Goal: Task Accomplishment & Management: Use online tool/utility

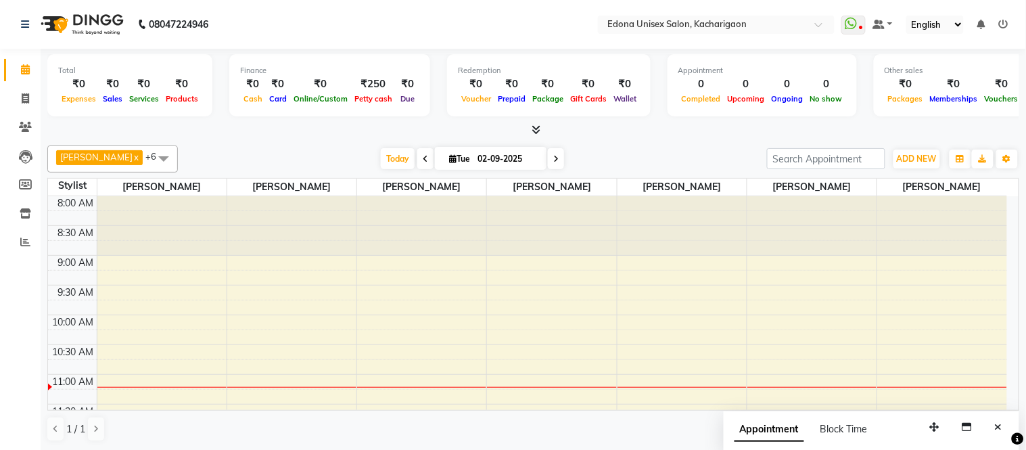
scroll to position [225, 0]
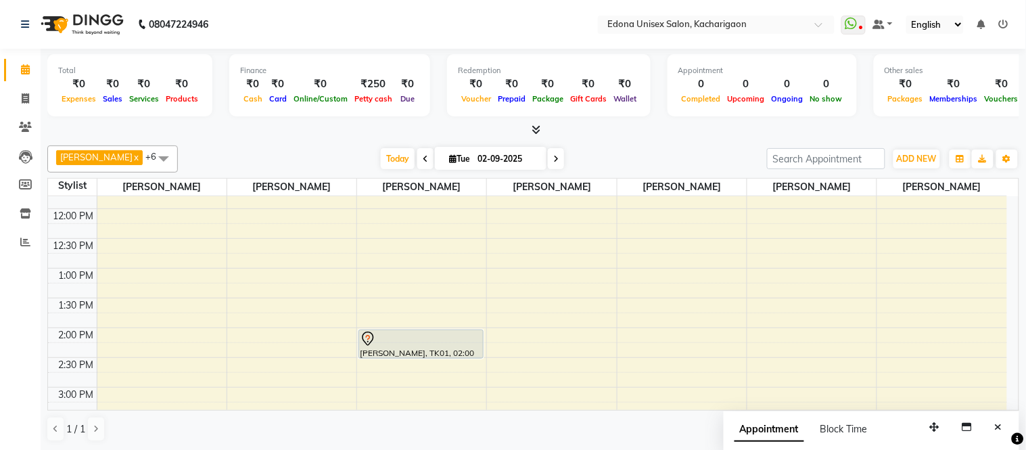
click at [423, 155] on icon at bounding box center [425, 159] width 5 height 8
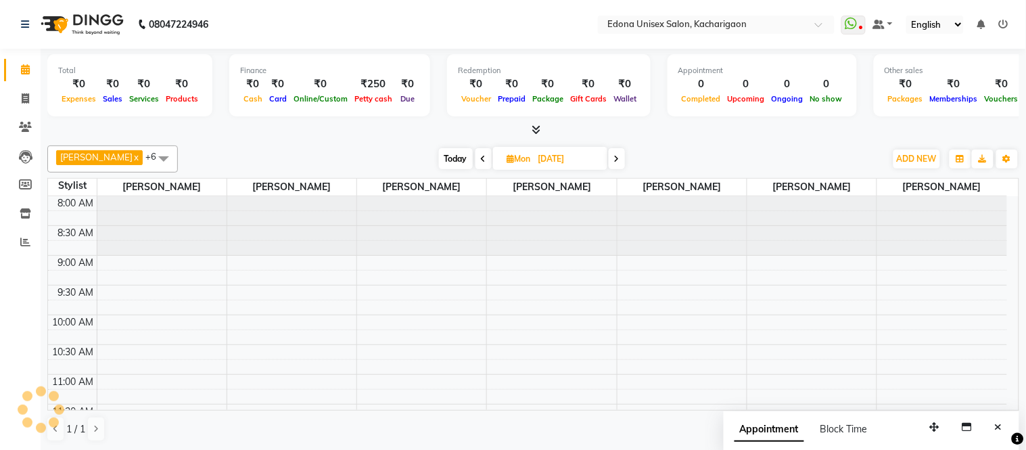
scroll to position [179, 0]
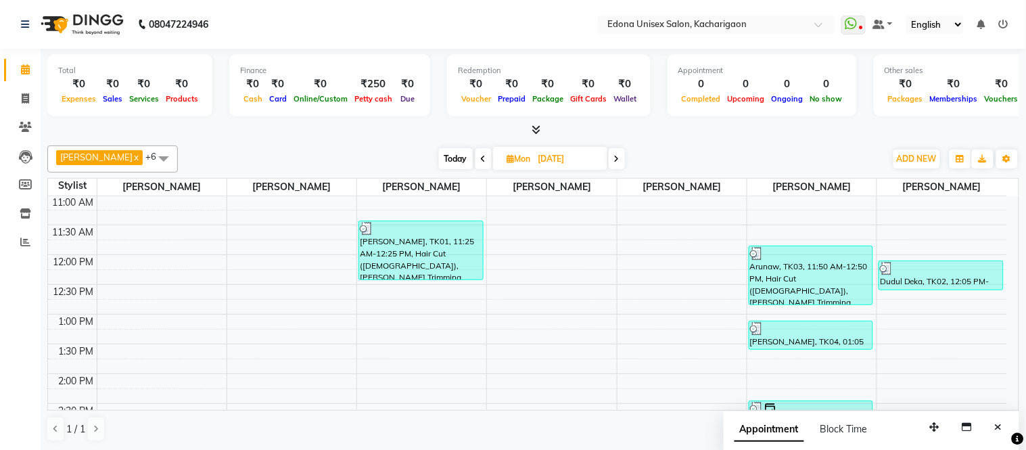
click at [481, 158] on icon at bounding box center [483, 159] width 5 height 8
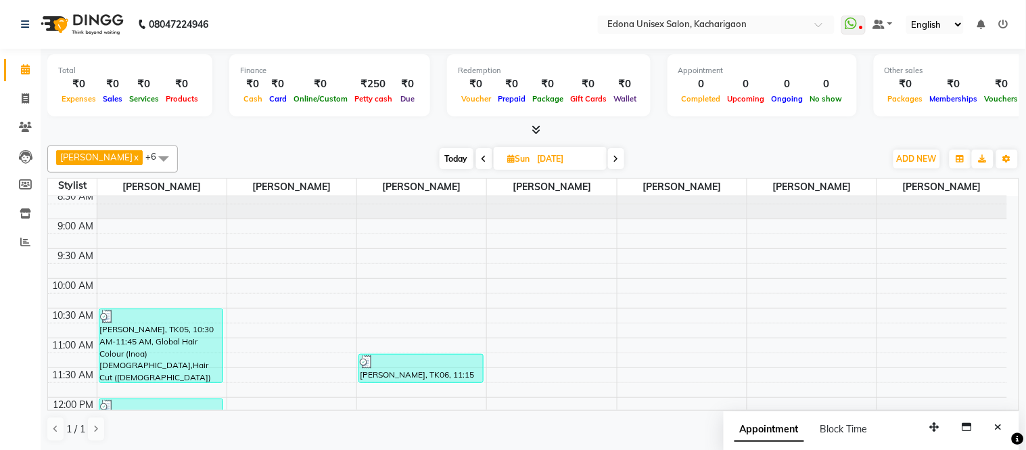
scroll to position [0, 0]
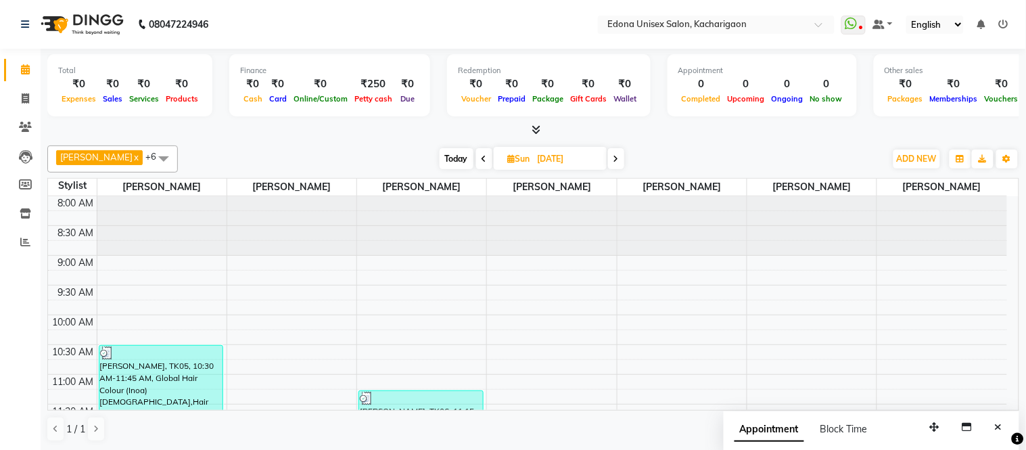
click at [613, 158] on icon at bounding box center [615, 159] width 5 height 8
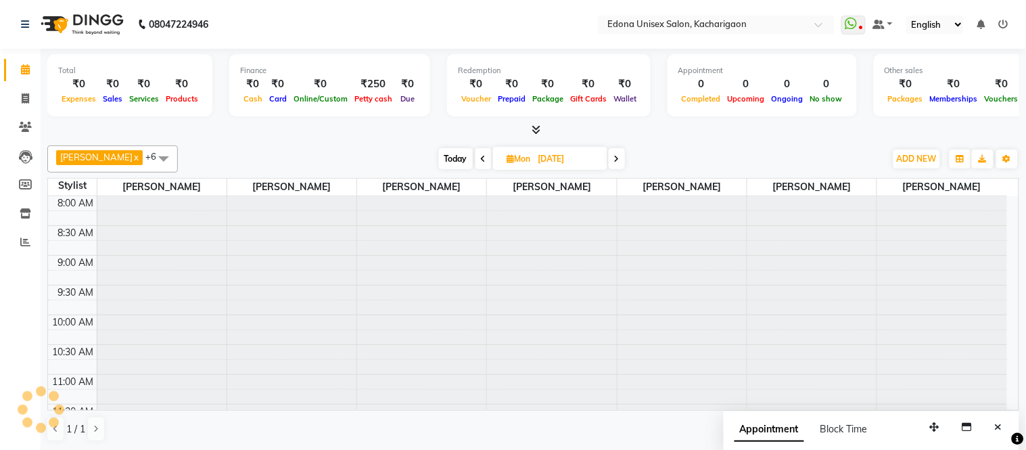
scroll to position [179, 0]
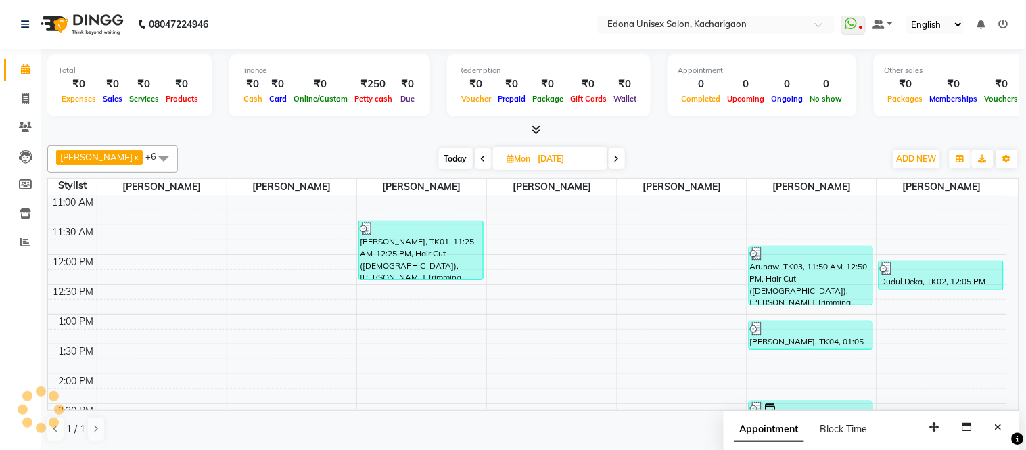
click at [614, 158] on icon at bounding box center [616, 159] width 5 height 8
type input "02-09-2025"
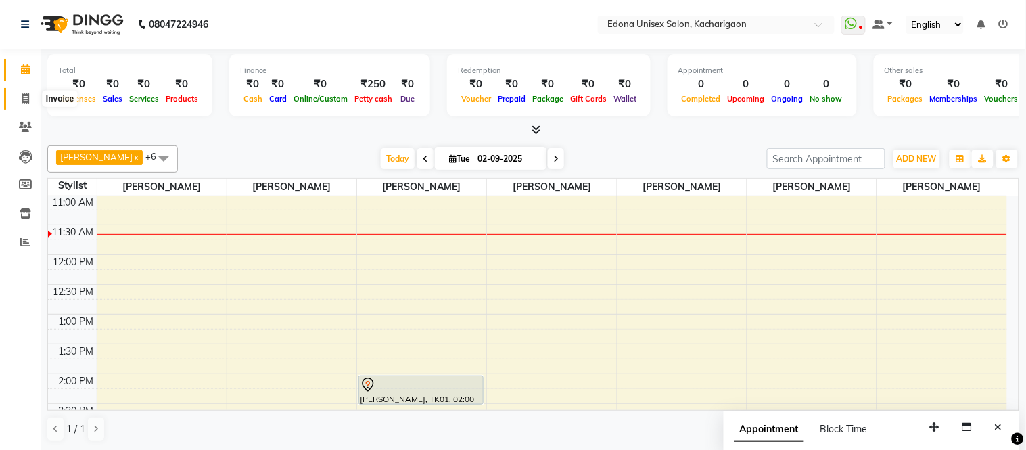
click at [24, 97] on icon at bounding box center [25, 98] width 7 height 10
select select "service"
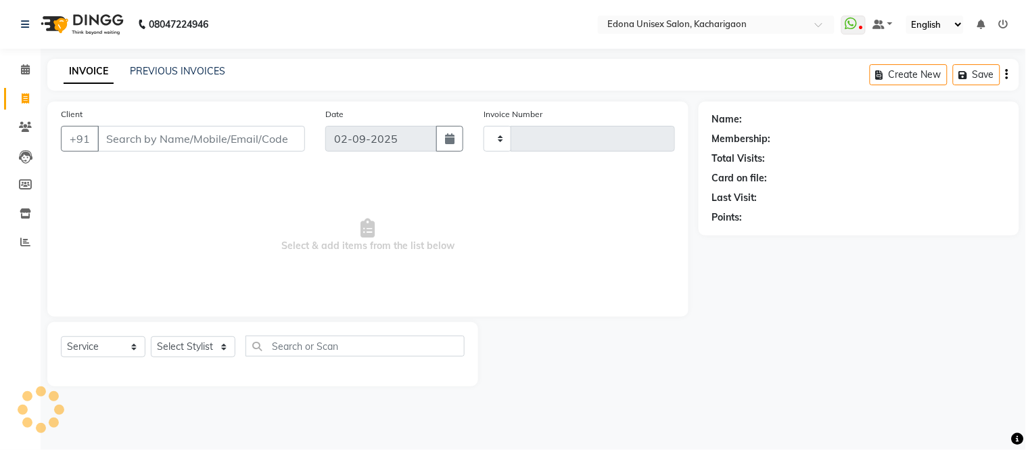
type input "2278"
select select "5389"
click at [220, 340] on select "Select Stylist" at bounding box center [193, 346] width 85 height 21
select select "35945"
click at [151, 337] on select "Select Stylist Admin Anju Sonar Bir Basumtary [PERSON_NAME] [PERSON_NAME] Hombr…" at bounding box center [193, 346] width 85 height 21
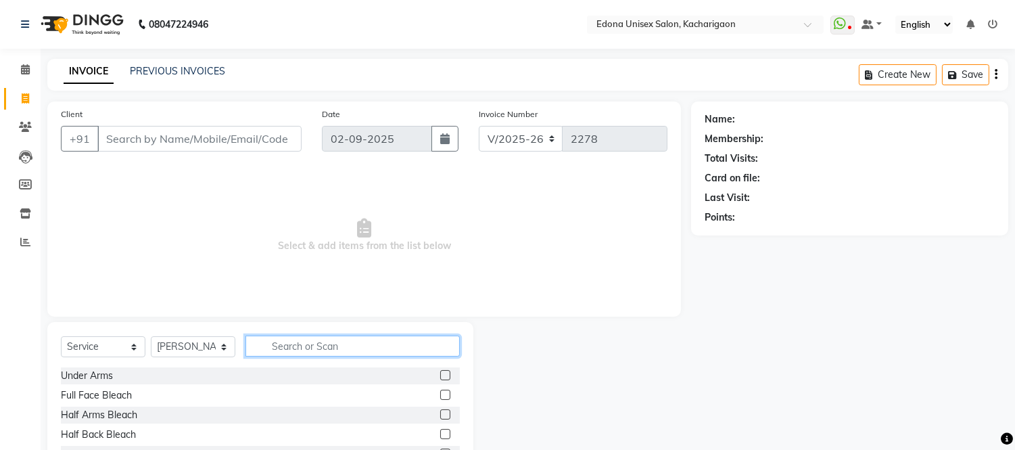
click at [343, 348] on input "text" at bounding box center [353, 345] width 214 height 21
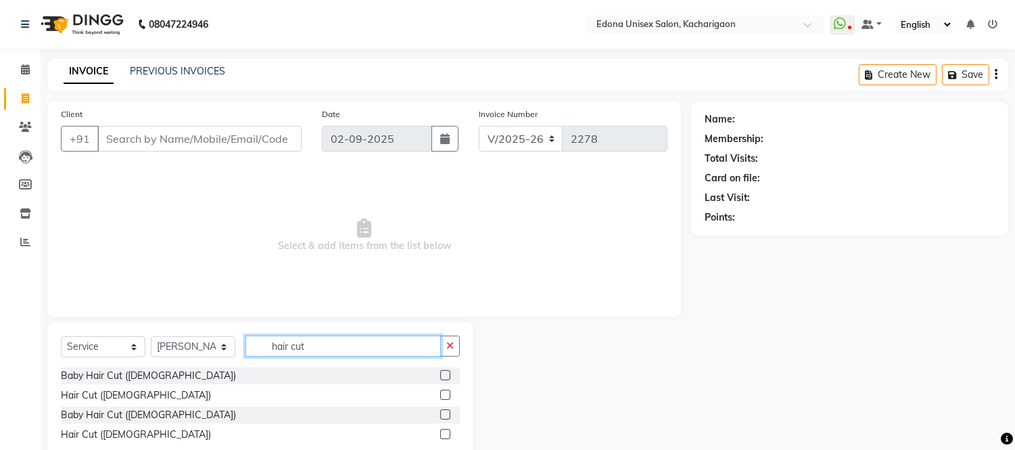
scroll to position [35, 0]
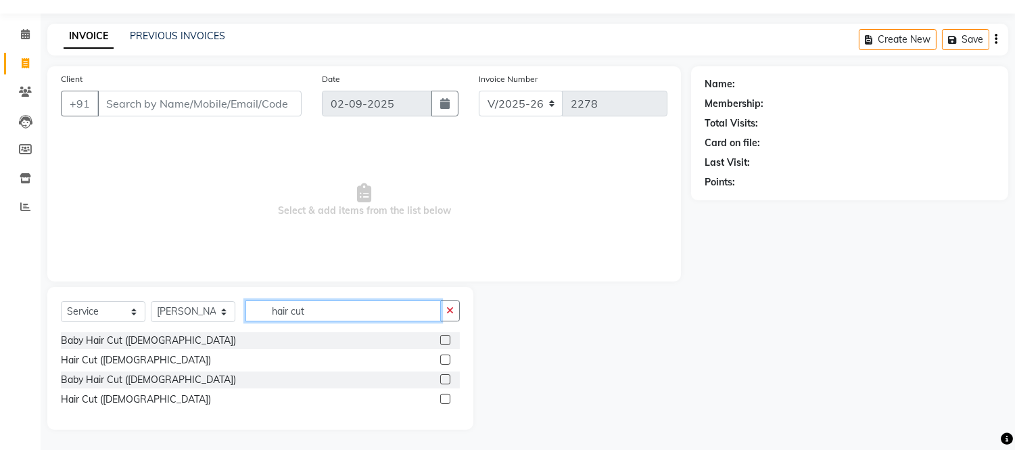
type input "hair cut"
click at [444, 356] on label at bounding box center [445, 359] width 10 height 10
click at [444, 356] on input "checkbox" at bounding box center [444, 360] width 9 height 9
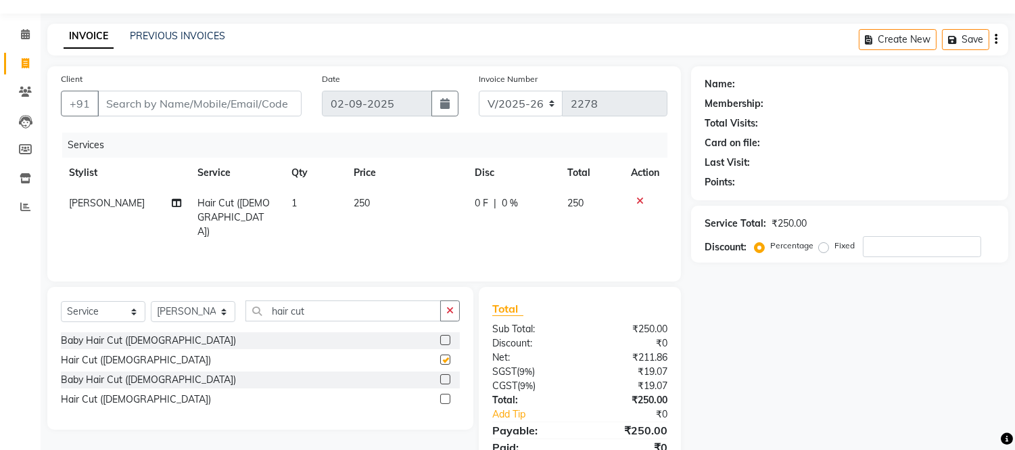
checkbox input "false"
click at [835, 244] on label "Fixed" at bounding box center [845, 245] width 20 height 12
click at [822, 244] on input "Fixed" at bounding box center [826, 245] width 9 height 9
radio input "true"
click at [880, 247] on input "number" at bounding box center [922, 246] width 118 height 21
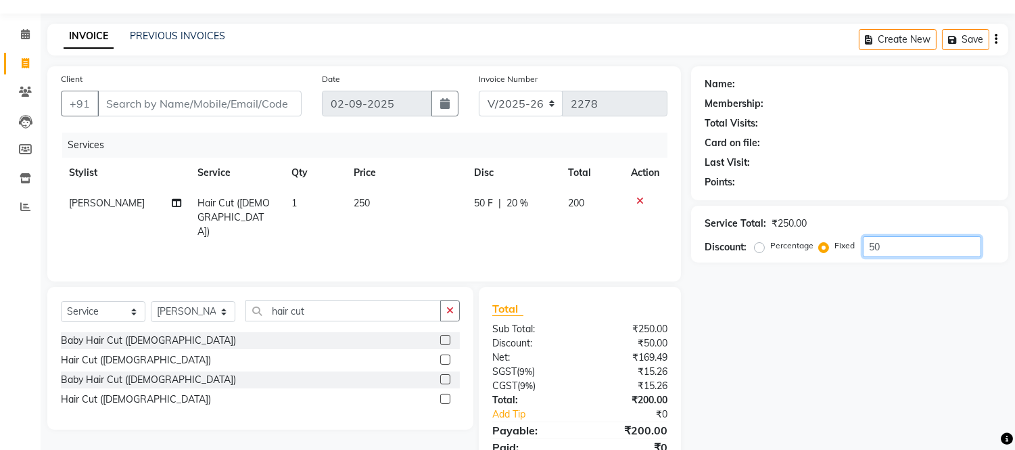
type input "50"
click at [381, 278] on div "Client +91 Date [DATE] Invoice Number V/2025 V/[PHONE_NUMBER] Services Stylist …" at bounding box center [364, 173] width 634 height 215
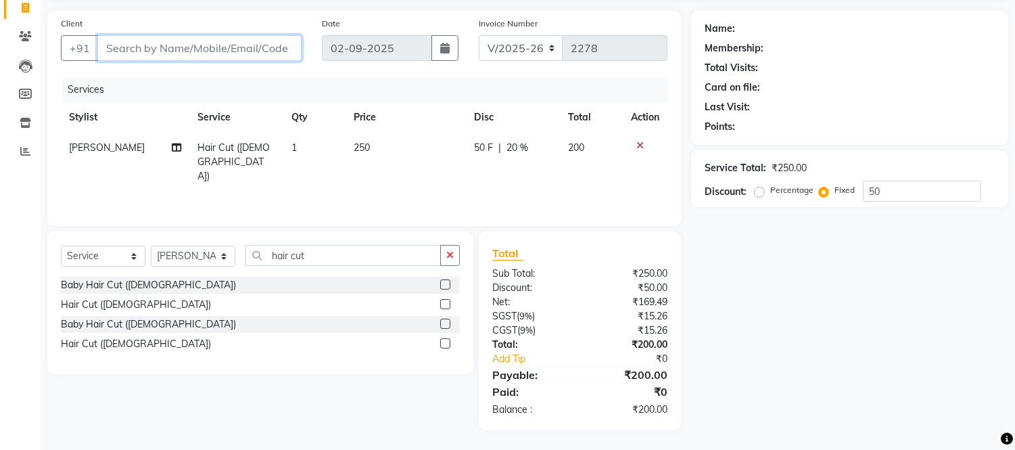
click at [164, 45] on input "Client" at bounding box center [199, 48] width 204 height 26
type input "9"
radio input "true"
type input "0"
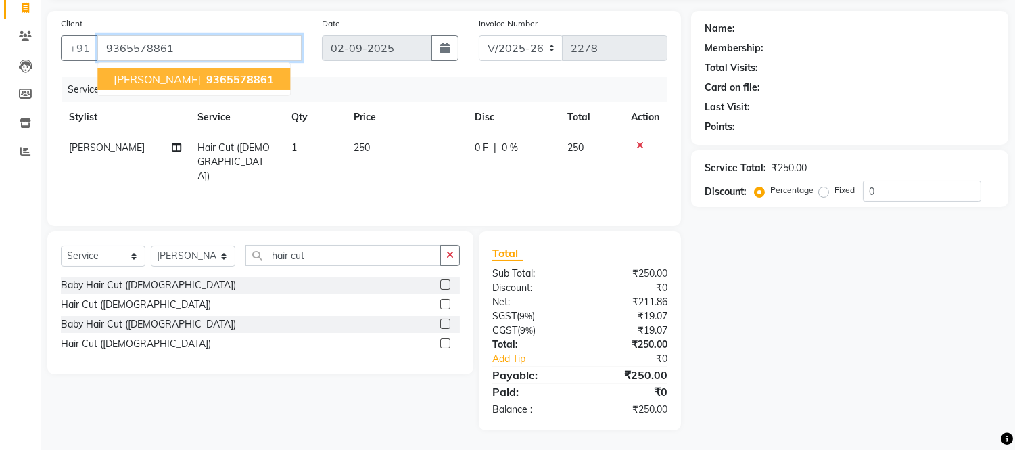
type input "9365578861"
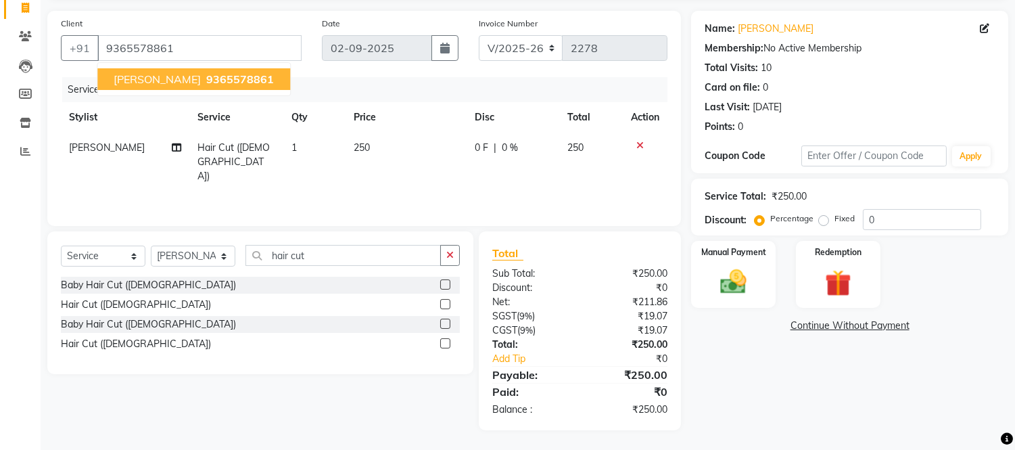
click at [206, 82] on span "9365578861" at bounding box center [240, 79] width 68 height 14
click at [715, 274] on img at bounding box center [733, 282] width 45 height 32
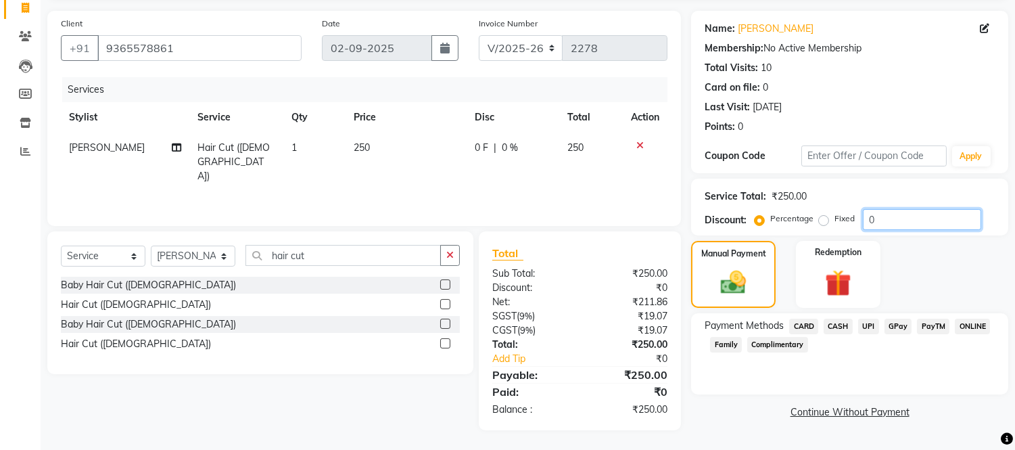
click at [894, 216] on input "0" at bounding box center [922, 219] width 118 height 21
drag, startPoint x: 870, startPoint y: 325, endPoint x: 867, endPoint y: 346, distance: 21.9
click at [867, 346] on div "Payment Methods CARD CASH UPI GPay PayTM ONLINE Family Complimentary" at bounding box center [850, 337] width 290 height 37
click at [886, 223] on input "50" at bounding box center [922, 219] width 118 height 21
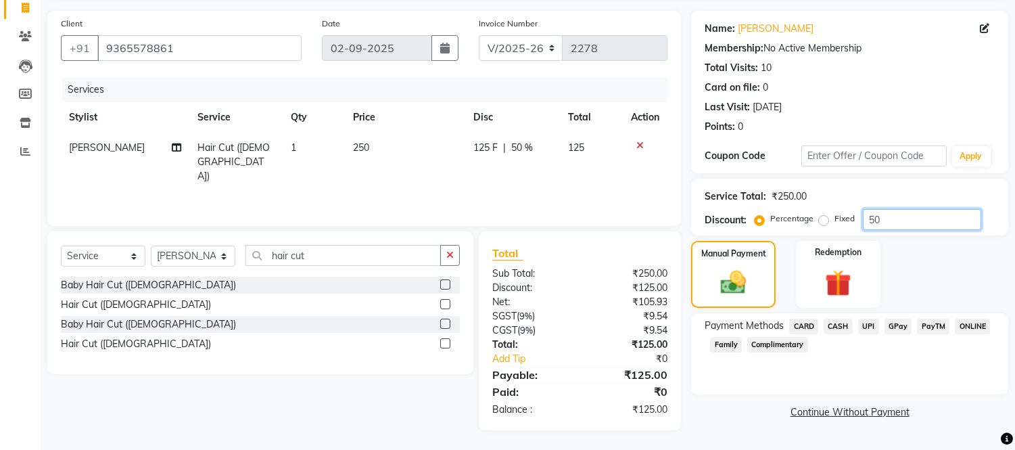
type input "5"
click at [835, 219] on label "Fixed" at bounding box center [845, 218] width 20 height 12
click at [822, 219] on input "Fixed" at bounding box center [826, 218] width 9 height 9
radio input "true"
click at [883, 217] on input "number" at bounding box center [922, 219] width 118 height 21
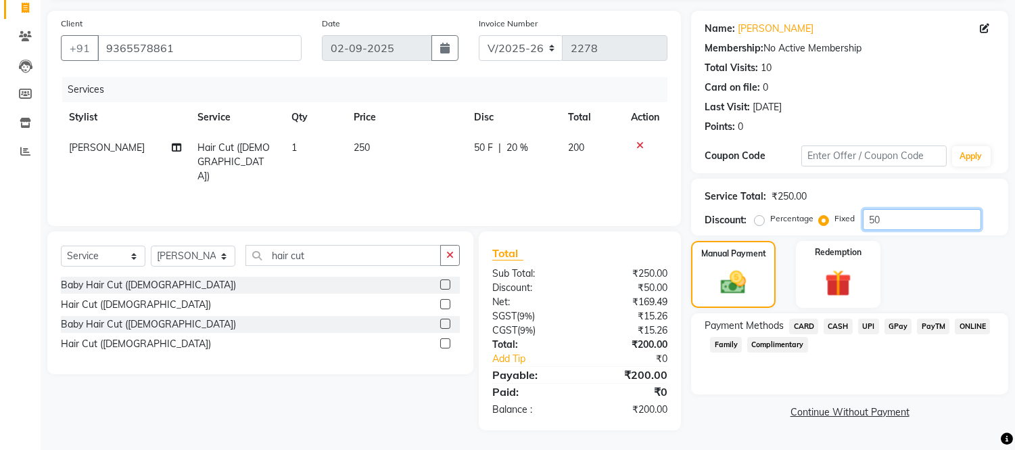
type input "50"
click at [871, 325] on span "UPI" at bounding box center [868, 327] width 21 height 16
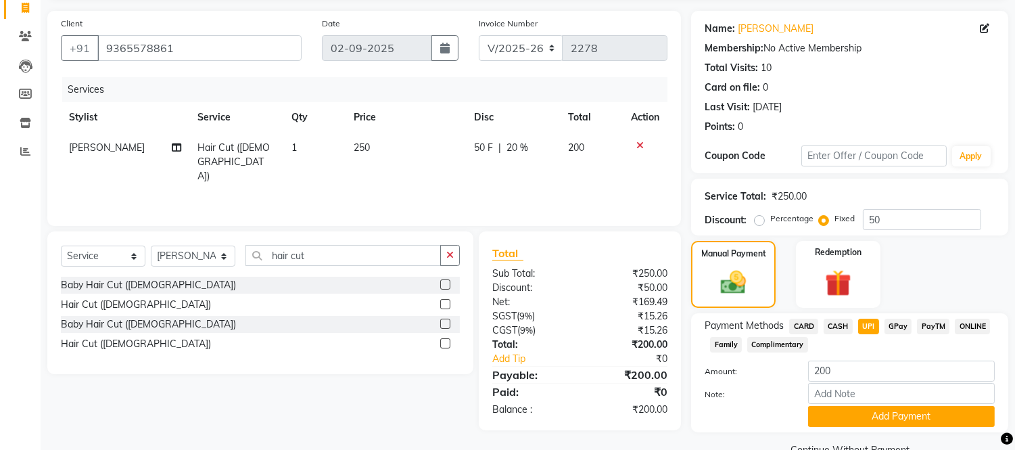
scroll to position [120, 0]
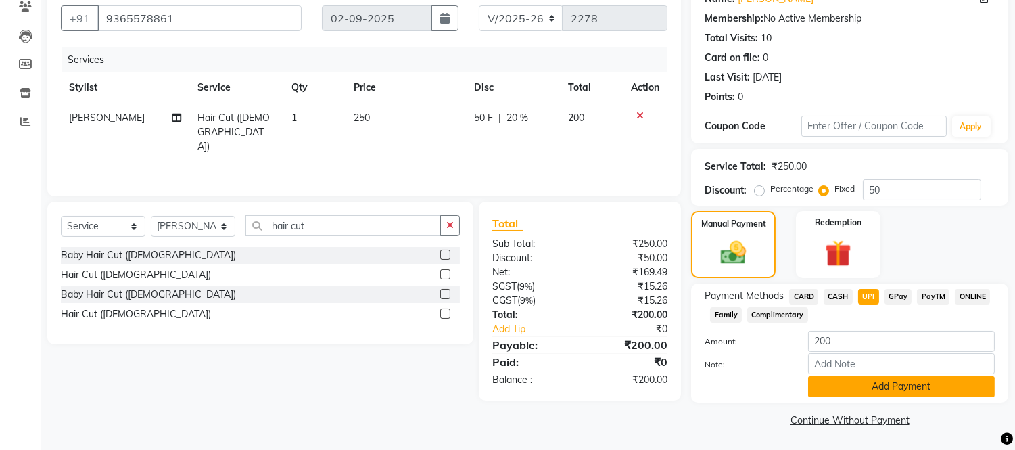
click at [864, 384] on button "Add Payment" at bounding box center [901, 386] width 187 height 21
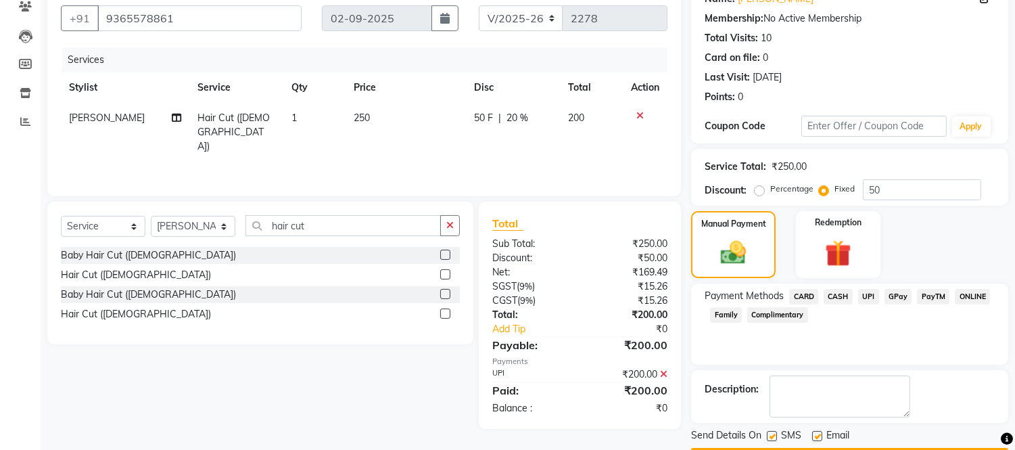
scroll to position [158, 0]
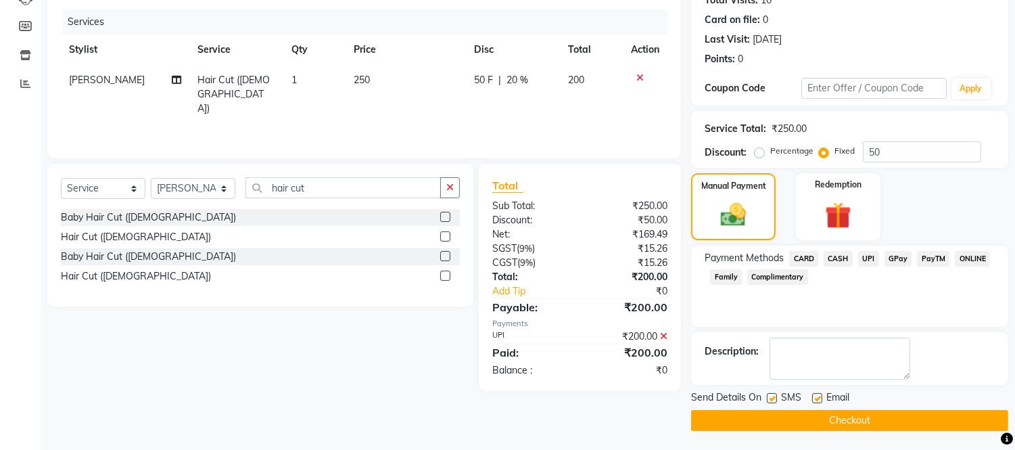
click at [829, 414] on button "Checkout" at bounding box center [849, 420] width 317 height 21
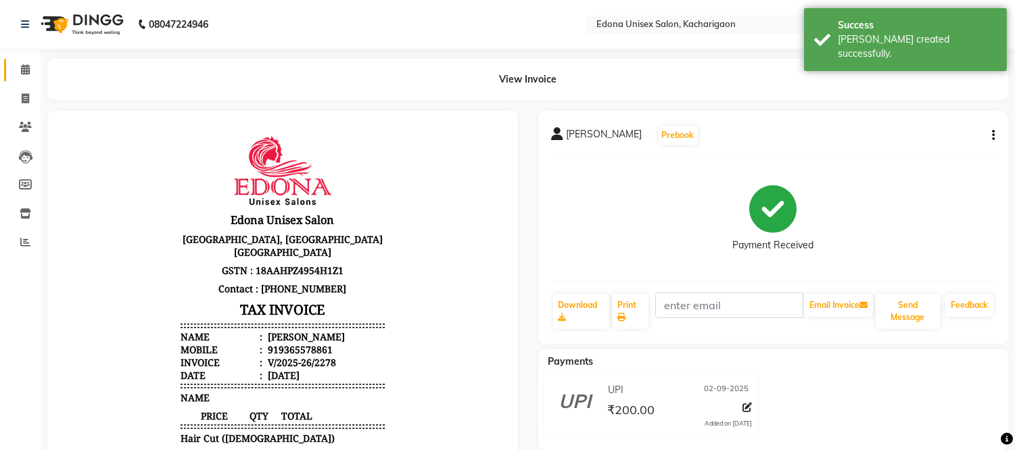
click at [23, 72] on icon at bounding box center [25, 69] width 9 height 10
